Goal: Task Accomplishment & Management: Use online tool/utility

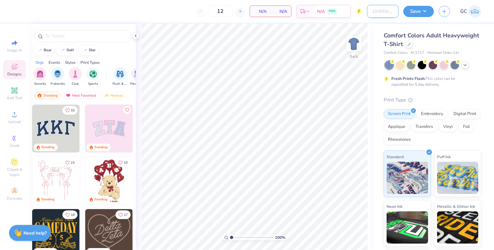
click at [377, 12] on input "Design Title" at bounding box center [383, 11] width 32 height 13
click at [376, 11] on input "SigNu 1" at bounding box center [383, 11] width 32 height 13
type input "SIGNU 1"
click at [411, 42] on icon at bounding box center [409, 43] width 3 height 3
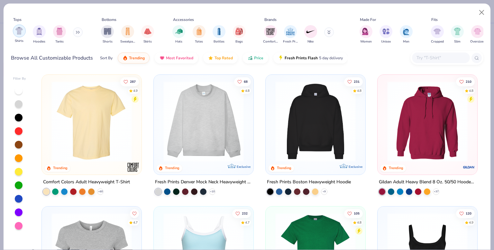
click at [19, 32] on img "filter for Shirts" at bounding box center [18, 30] width 7 height 7
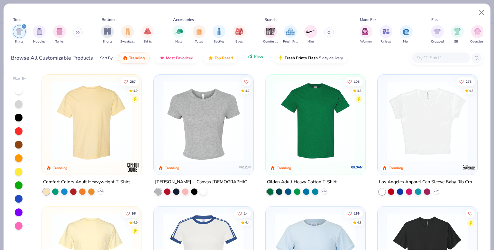
click at [248, 57] on icon "button" at bounding box center [250, 56] width 5 height 6
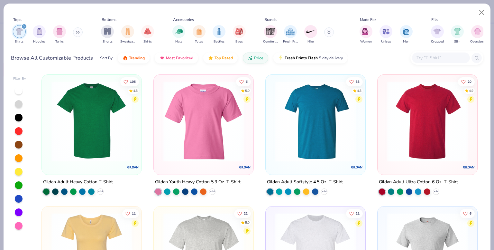
click at [413, 37] on div "Women Unisex Men" at bounding box center [386, 35] width 57 height 24
click at [408, 35] on div "filter for Men" at bounding box center [406, 30] width 13 height 13
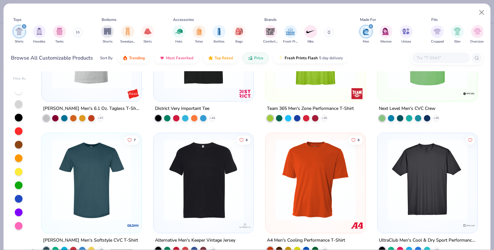
scroll to position [98, 0]
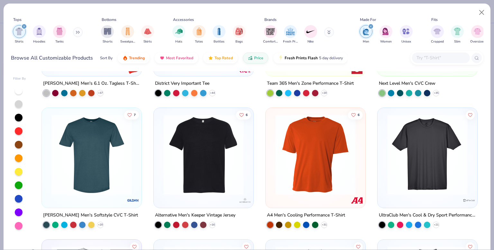
click at [183, 155] on img at bounding box center [203, 154] width 87 height 80
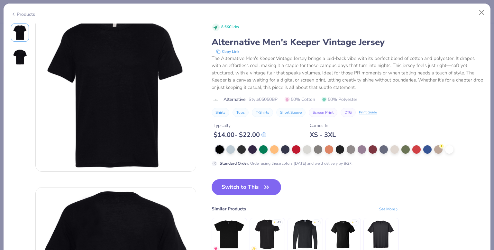
scroll to position [9, 0]
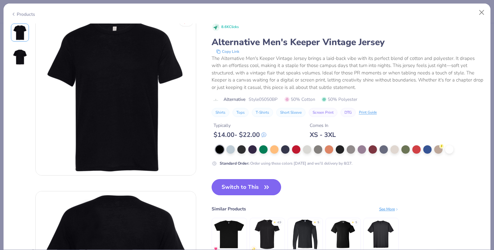
click at [235, 188] on button "Switch to This" at bounding box center [247, 187] width 70 height 16
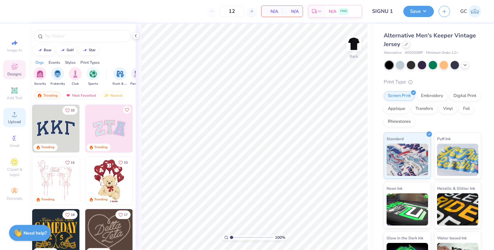
click at [13, 114] on icon at bounding box center [15, 114] width 8 height 8
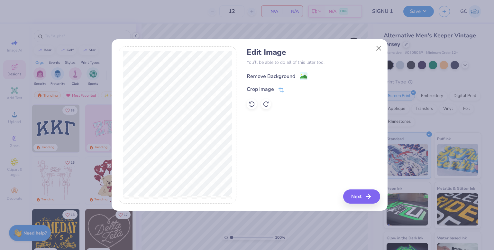
click at [302, 75] on image at bounding box center [303, 76] width 7 height 7
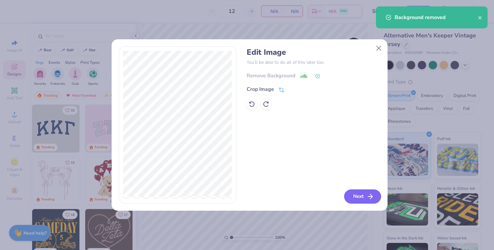
click at [357, 198] on button "Next" at bounding box center [362, 196] width 37 height 14
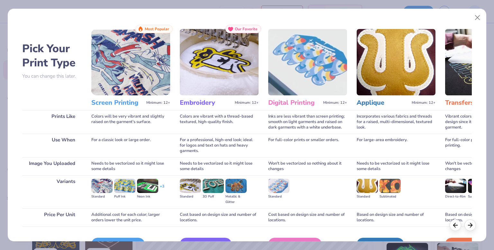
scroll to position [33, 0]
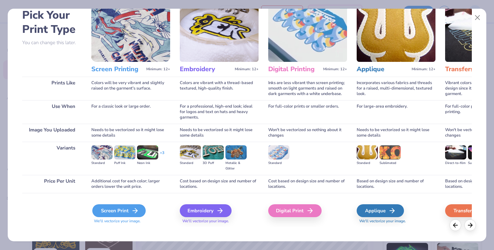
click at [102, 208] on div "Screen Print" at bounding box center [118, 210] width 53 height 13
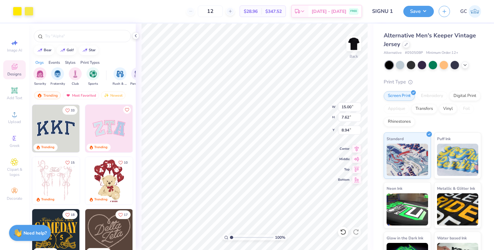
type input "3.81"
type input "1.94"
type input "2.03"
type input "2.20"
type input "1.12"
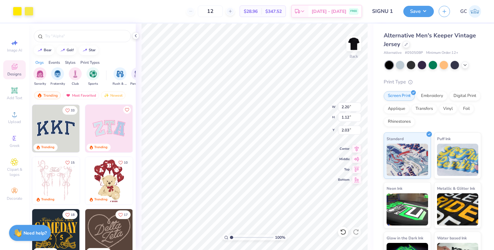
type input "2.44"
type input "1.77"
type input "0.90"
click at [358, 42] on img at bounding box center [354, 44] width 26 height 26
click at [12, 115] on icon at bounding box center [15, 114] width 8 height 8
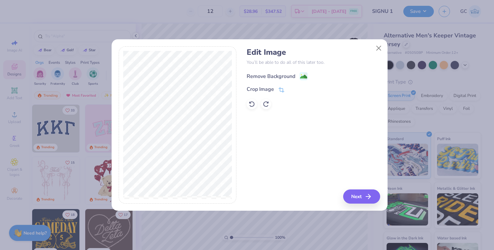
click at [300, 76] on image at bounding box center [303, 76] width 7 height 7
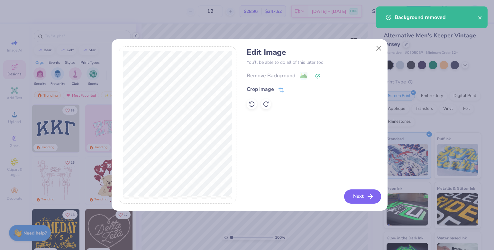
click at [365, 197] on button "Next" at bounding box center [362, 196] width 37 height 14
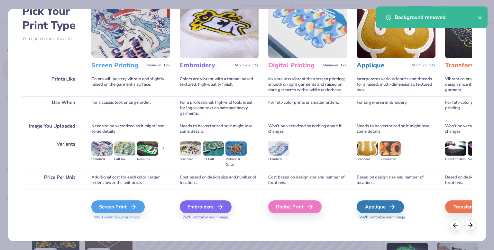
scroll to position [39, 0]
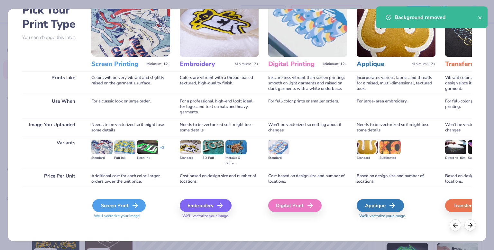
click at [116, 204] on div "Screen Print" at bounding box center [118, 205] width 53 height 13
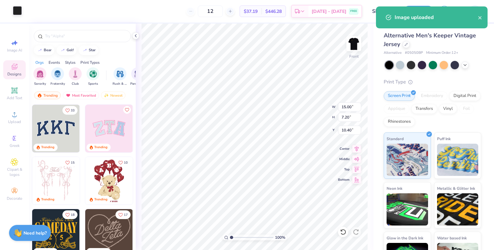
click at [20, 13] on div at bounding box center [17, 10] width 9 height 9
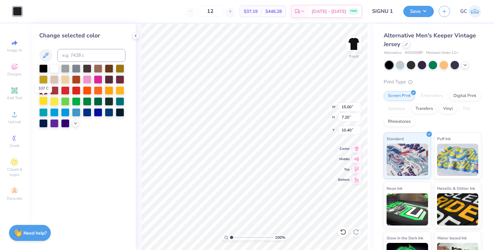
click at [43, 101] on div at bounding box center [43, 101] width 8 height 8
click at [137, 36] on icon at bounding box center [135, 35] width 5 height 5
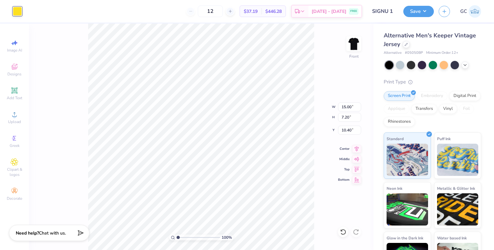
type input "9.59"
type input "4.60"
click at [357, 149] on icon at bounding box center [356, 148] width 9 height 8
type input "4.07"
type input "7.67"
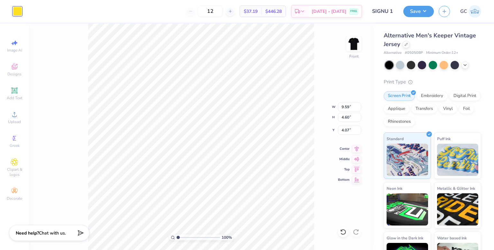
type input "3.68"
click at [354, 146] on icon at bounding box center [356, 148] width 9 height 8
click at [356, 48] on img at bounding box center [354, 44] width 26 height 26
click at [28, 11] on div at bounding box center [28, 10] width 9 height 9
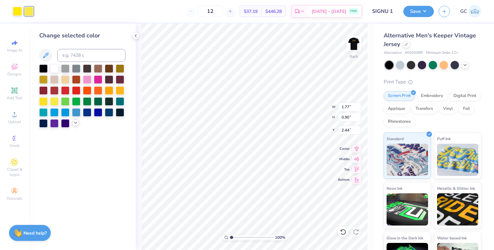
click at [75, 124] on icon at bounding box center [75, 122] width 5 height 5
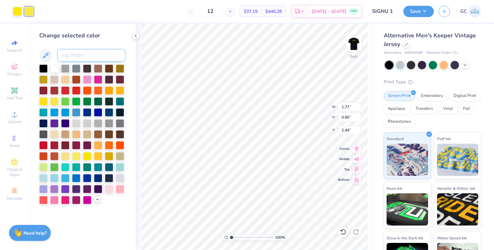
click at [81, 54] on input at bounding box center [91, 55] width 68 height 13
type input "803"
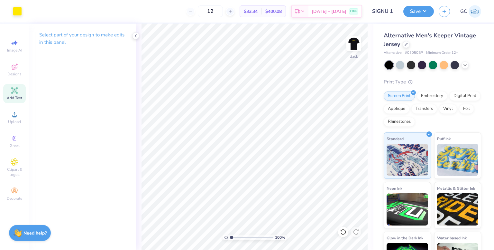
click at [14, 89] on icon at bounding box center [14, 90] width 5 height 5
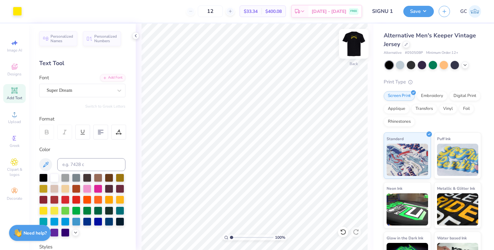
click at [353, 45] on img at bounding box center [354, 44] width 26 height 26
click at [19, 99] on span "Add Text" at bounding box center [14, 97] width 15 height 5
type textarea "T"
click at [20, 94] on div "Add Text" at bounding box center [14, 93] width 23 height 19
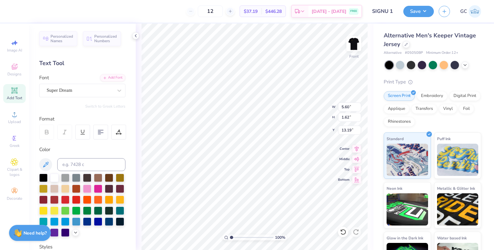
type textarea "T"
type textarea "Love Honor Truth"
click at [102, 134] on icon at bounding box center [101, 132] width 6 height 6
click at [92, 85] on div "Super Dream" at bounding box center [82, 91] width 86 height 14
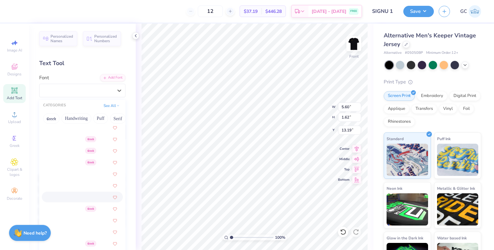
scroll to position [363, 0]
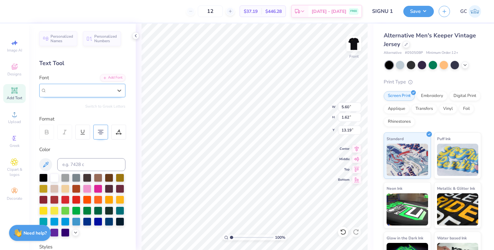
click at [72, 88] on span "Super Dream" at bounding box center [60, 90] width 26 height 7
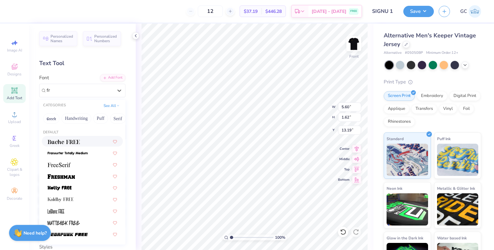
scroll to position [0, 0]
type input "f"
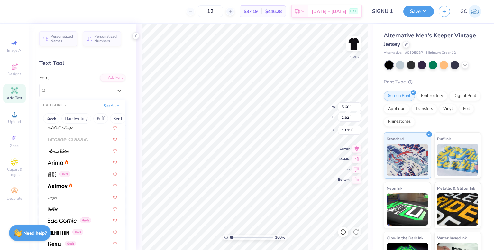
scroll to position [192, 0]
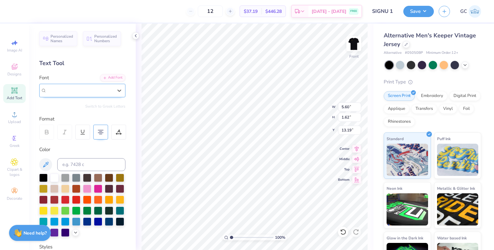
click at [100, 90] on div "Super Dream" at bounding box center [80, 90] width 66 height 7
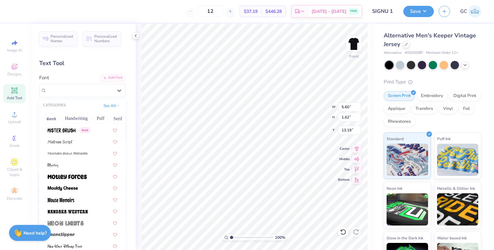
scroll to position [2237, 0]
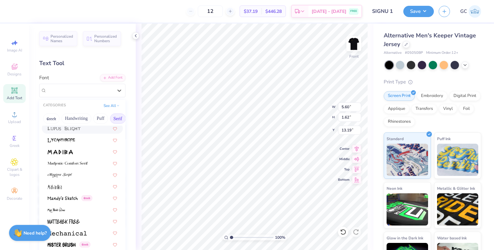
click at [117, 117] on button "Serif" at bounding box center [118, 118] width 16 height 10
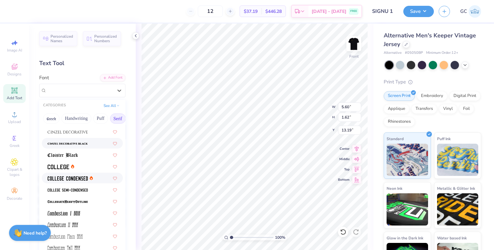
scroll to position [149, 0]
click at [81, 189] on img at bounding box center [68, 189] width 40 height 5
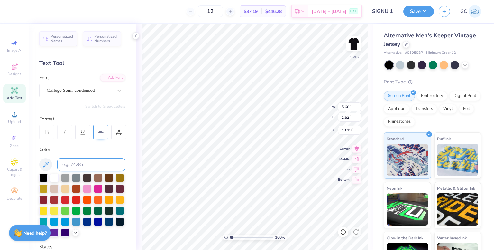
scroll to position [5, 1]
type input "2.82"
type input "3.87"
click at [355, 148] on icon at bounding box center [356, 148] width 9 height 8
type input "7.75"
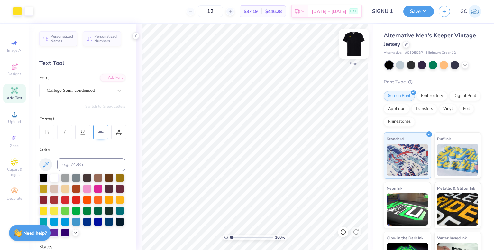
click at [356, 40] on img at bounding box center [354, 44] width 26 height 26
click at [356, 46] on img at bounding box center [354, 44] width 26 height 26
click at [358, 42] on img at bounding box center [354, 44] width 26 height 26
click at [422, 13] on button "Save" at bounding box center [418, 10] width 31 height 11
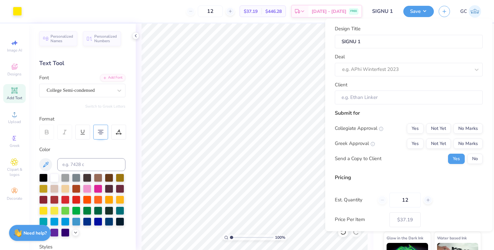
click at [328, 29] on div "Design Title SIGNU 1 Deal e.g. APhi Winterfest 2023 Client Submit for Collegiat…" at bounding box center [408, 125] width 167 height 212
click at [221, 11] on input "12" at bounding box center [210, 11] width 25 height 12
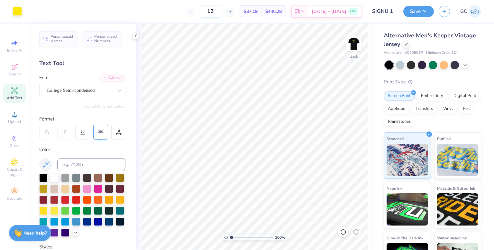
type input "1"
type input "50"
click at [422, 14] on button "Save" at bounding box center [418, 10] width 31 height 11
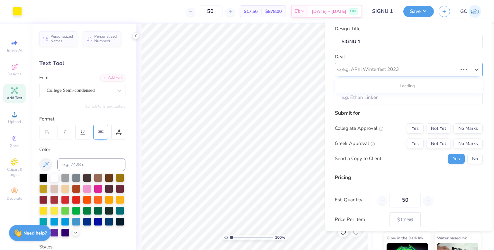
click at [379, 72] on div at bounding box center [399, 69] width 115 height 9
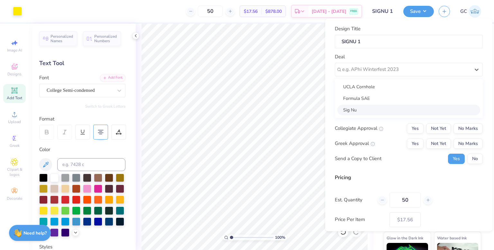
click at [367, 107] on div "Sig Nu" at bounding box center [408, 109] width 143 height 11
type input "[PERSON_NAME]"
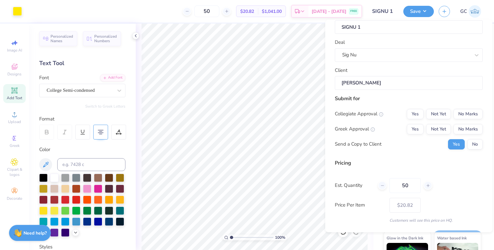
scroll to position [19, 0]
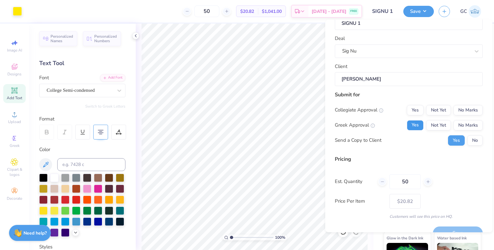
click at [411, 126] on button "Yes" at bounding box center [415, 125] width 17 height 10
click at [457, 109] on button "No Marks" at bounding box center [468, 110] width 29 height 10
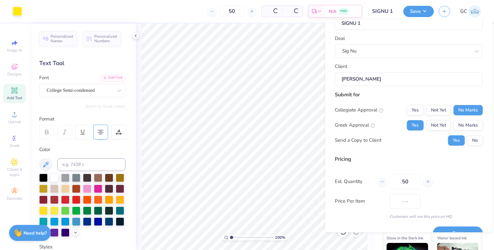
type input "$20.82"
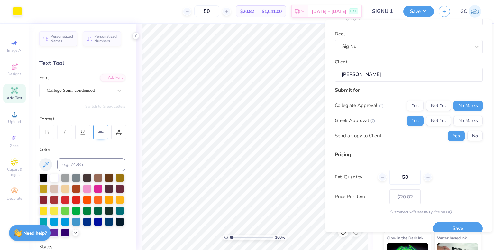
scroll to position [19, 0]
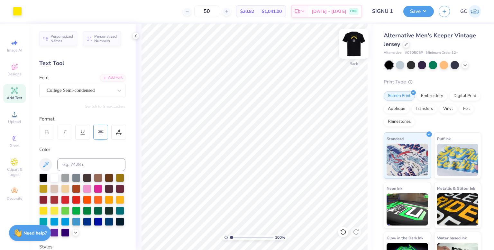
click at [360, 40] on img at bounding box center [354, 44] width 26 height 26
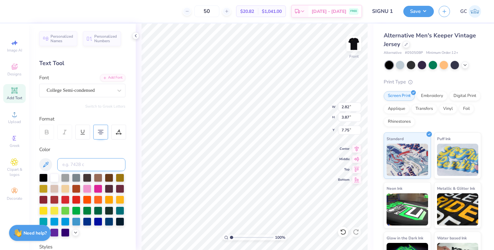
click at [71, 163] on input at bounding box center [91, 164] width 68 height 13
type input "802"
type input "803"
type input "2.82"
type input "3.87"
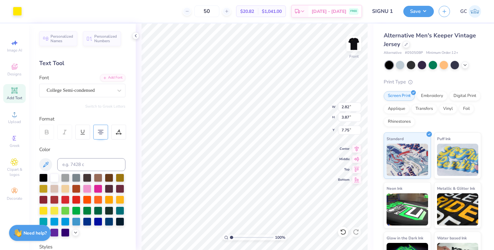
type input "7.75"
click at [70, 162] on input at bounding box center [91, 164] width 68 height 13
type input "107"
type input "7.67"
type input "3.68"
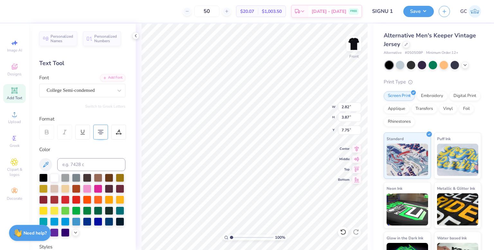
type input "4.07"
type input "2.82"
type input "3.87"
type input "7.75"
click at [358, 41] on img at bounding box center [354, 44] width 26 height 26
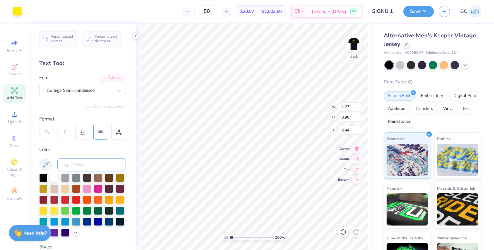
click at [76, 163] on input at bounding box center [91, 164] width 68 height 13
type input "107"
click at [96, 166] on input at bounding box center [91, 164] width 68 height 13
click at [48, 210] on div at bounding box center [43, 210] width 8 height 8
click at [357, 48] on img at bounding box center [354, 44] width 26 height 26
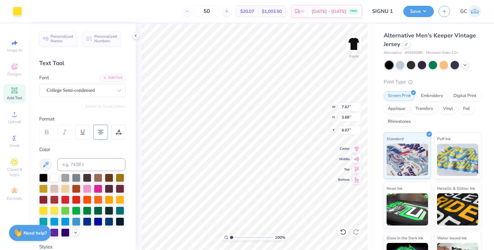
type input "2.82"
type input "3.87"
type input "7.75"
type input "7.67"
type input "3.68"
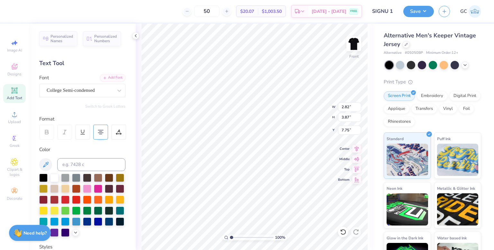
type input "4.07"
click at [355, 47] on img at bounding box center [354, 44] width 26 height 26
click at [17, 12] on div at bounding box center [17, 10] width 9 height 9
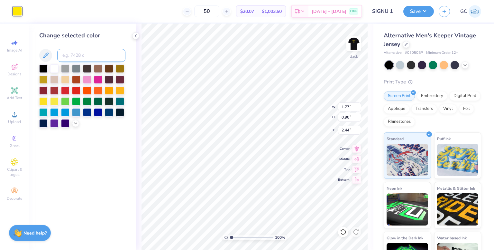
click at [69, 57] on input at bounding box center [91, 55] width 68 height 13
type input "107"
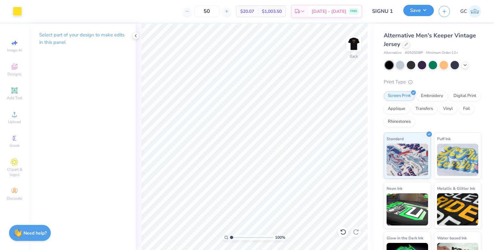
click at [414, 12] on button "Save" at bounding box center [418, 10] width 31 height 11
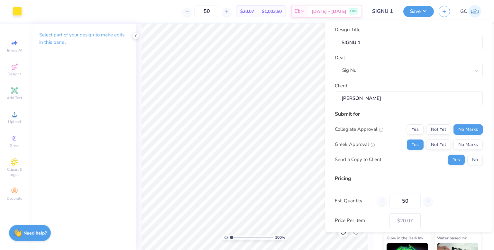
scroll to position [32, 0]
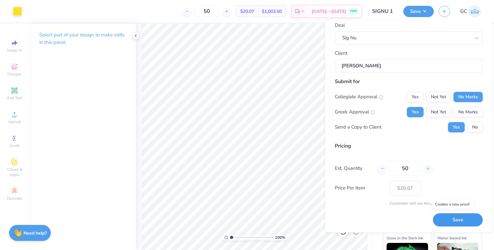
click at [458, 222] on button "Save" at bounding box center [458, 219] width 50 height 13
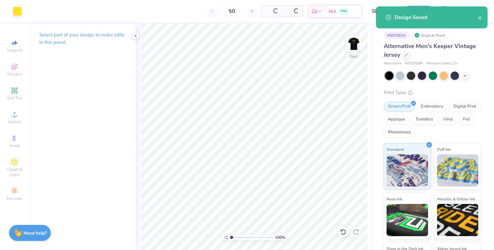
type input "$16.93"
